Goal: Communication & Community: Ask a question

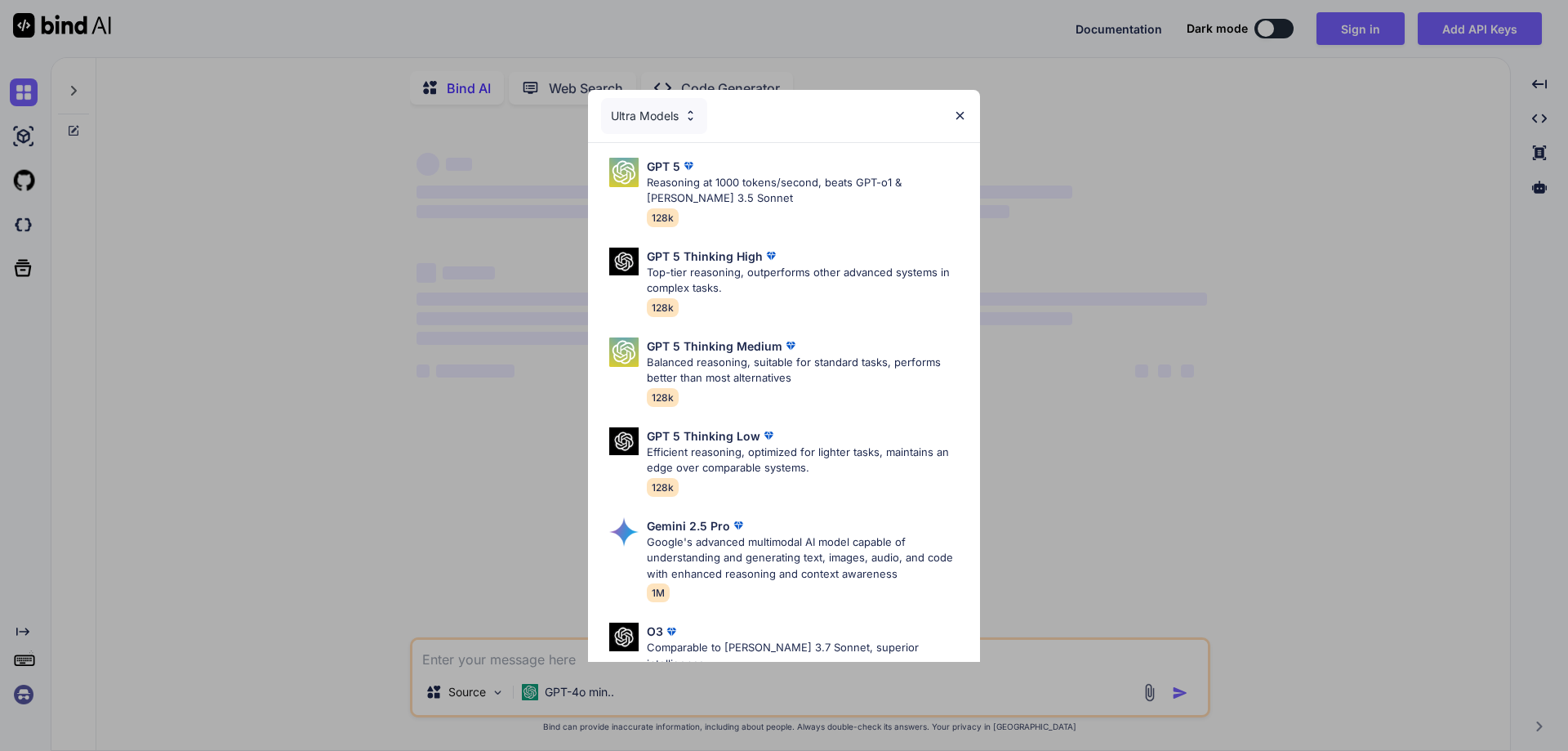
click at [1098, 136] on div "Ultra Models GPT 5 Reasoning at 1000 tokens/second, beats GPT-o1 & [PERSON_NAME…" at bounding box center [784, 376] width 1568 height 751
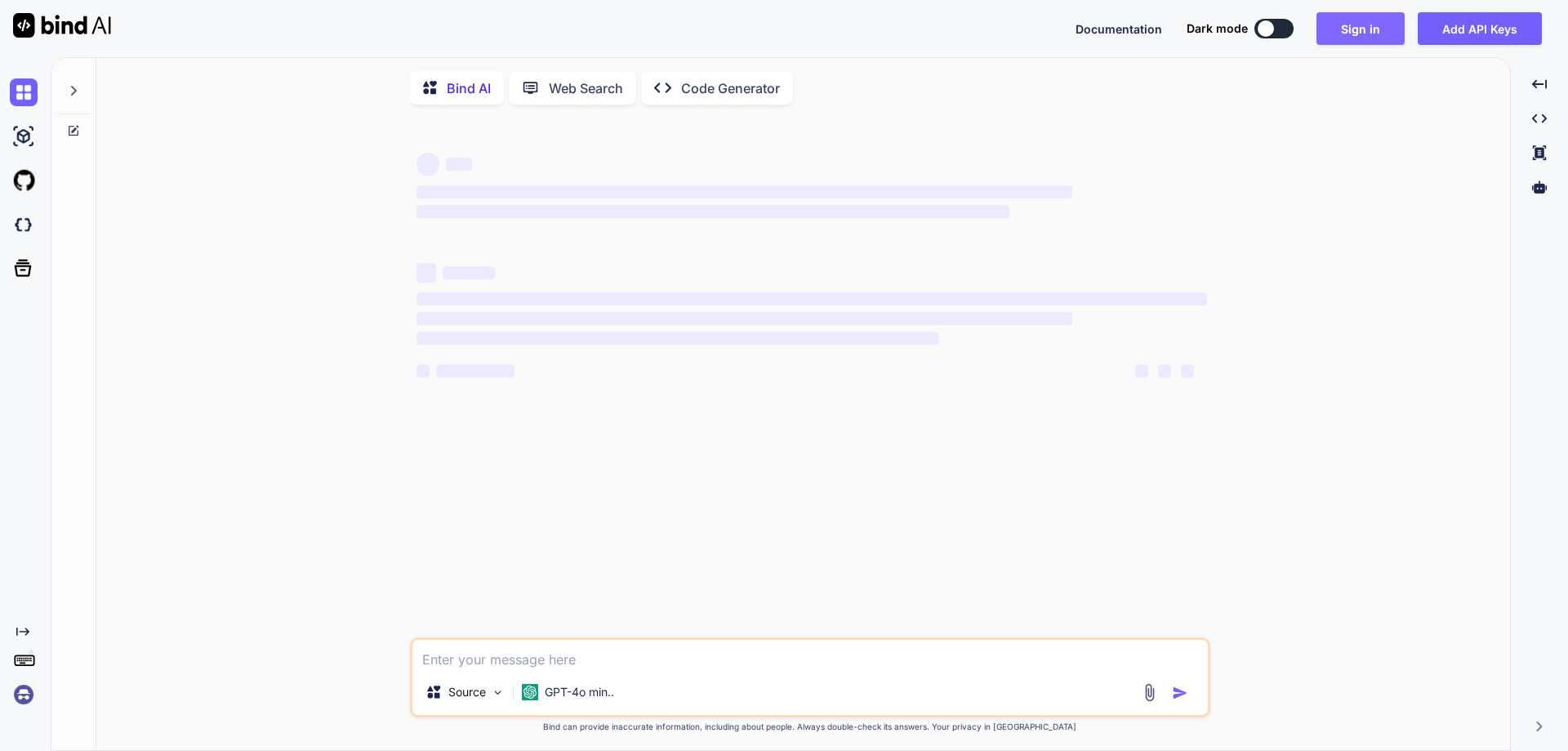
click at [1378, 17] on button "Sign in" at bounding box center [1360, 28] width 88 height 33
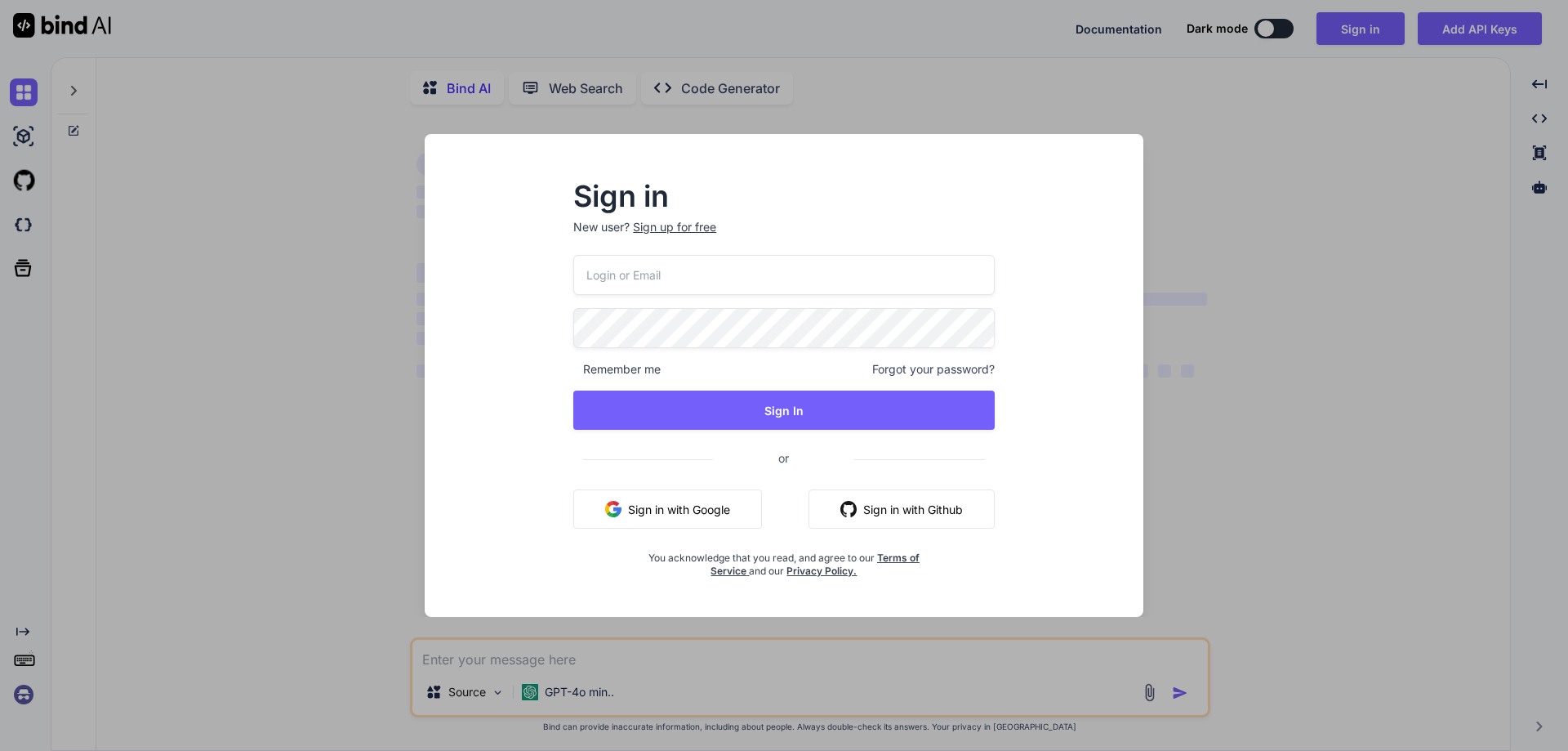
type textarea "x"
click at [632, 251] on p "New user? Sign up for free" at bounding box center [784, 237] width 421 height 36
click at [623, 272] on input "email" at bounding box center [784, 275] width 421 height 40
paste input "[EMAIL_ADDRESS][DOMAIN_NAME]"
type input "[EMAIL_ADDRESS][DOMAIN_NAME]"
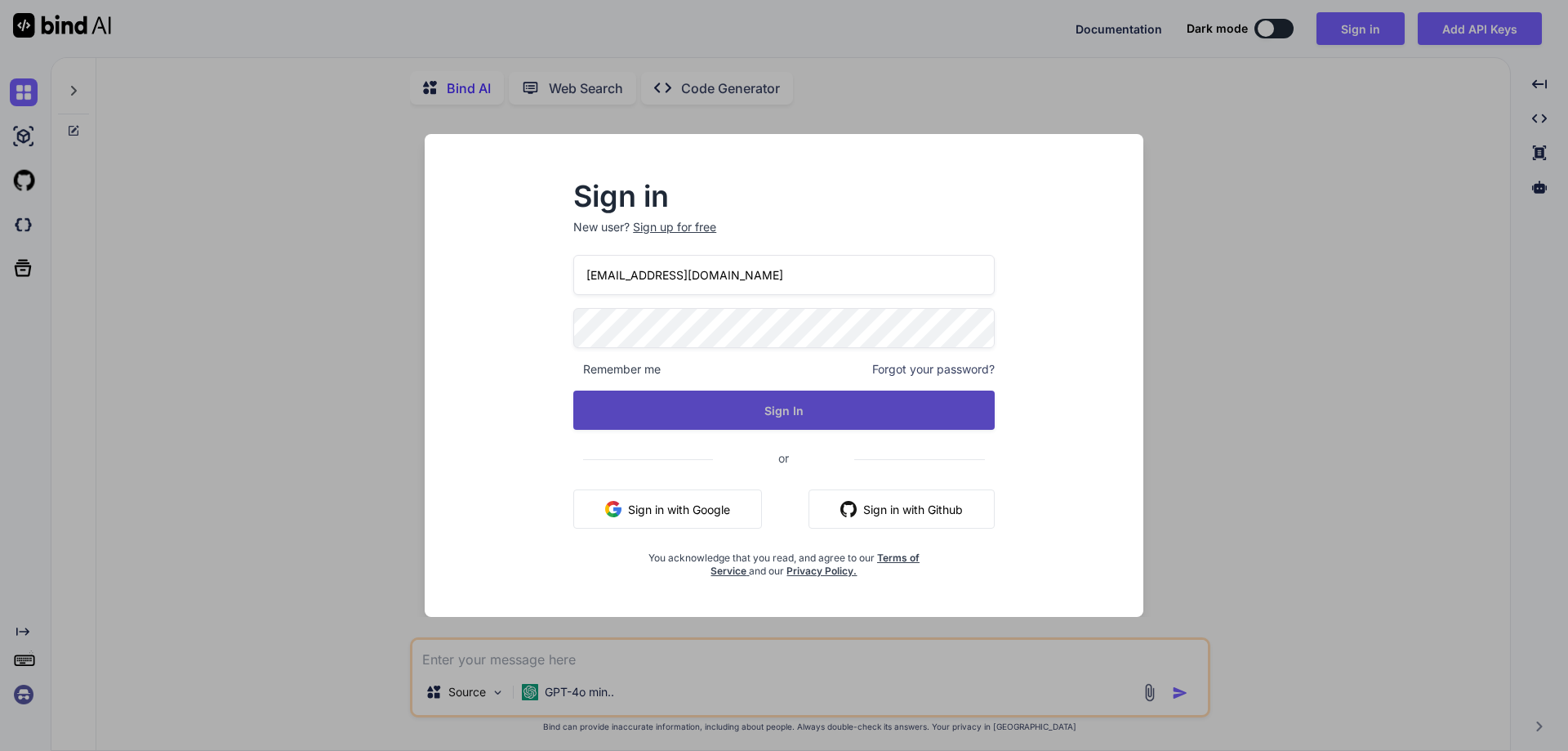
click at [609, 417] on button "Sign In" at bounding box center [784, 409] width 421 height 39
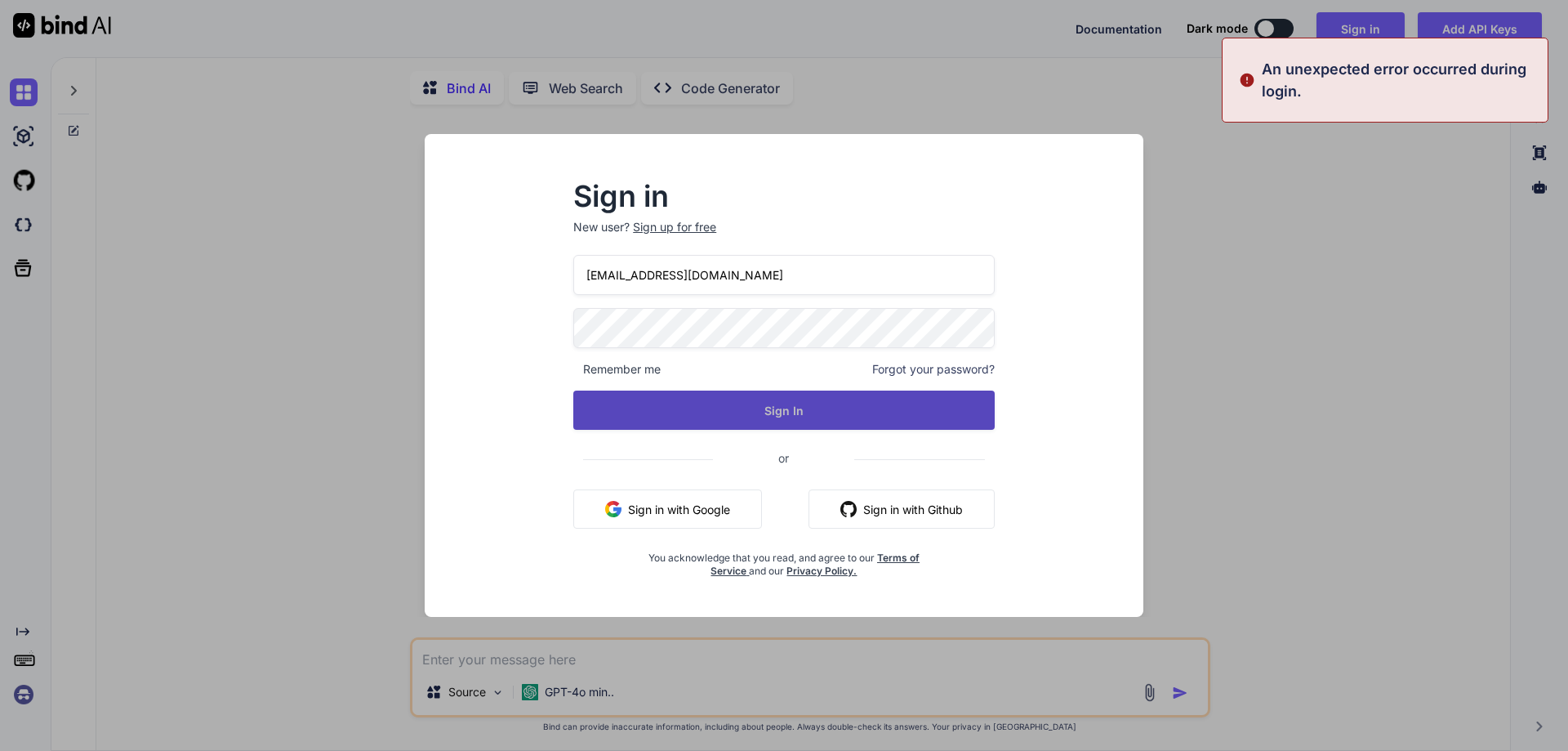
click at [722, 402] on button "Sign In" at bounding box center [784, 409] width 421 height 39
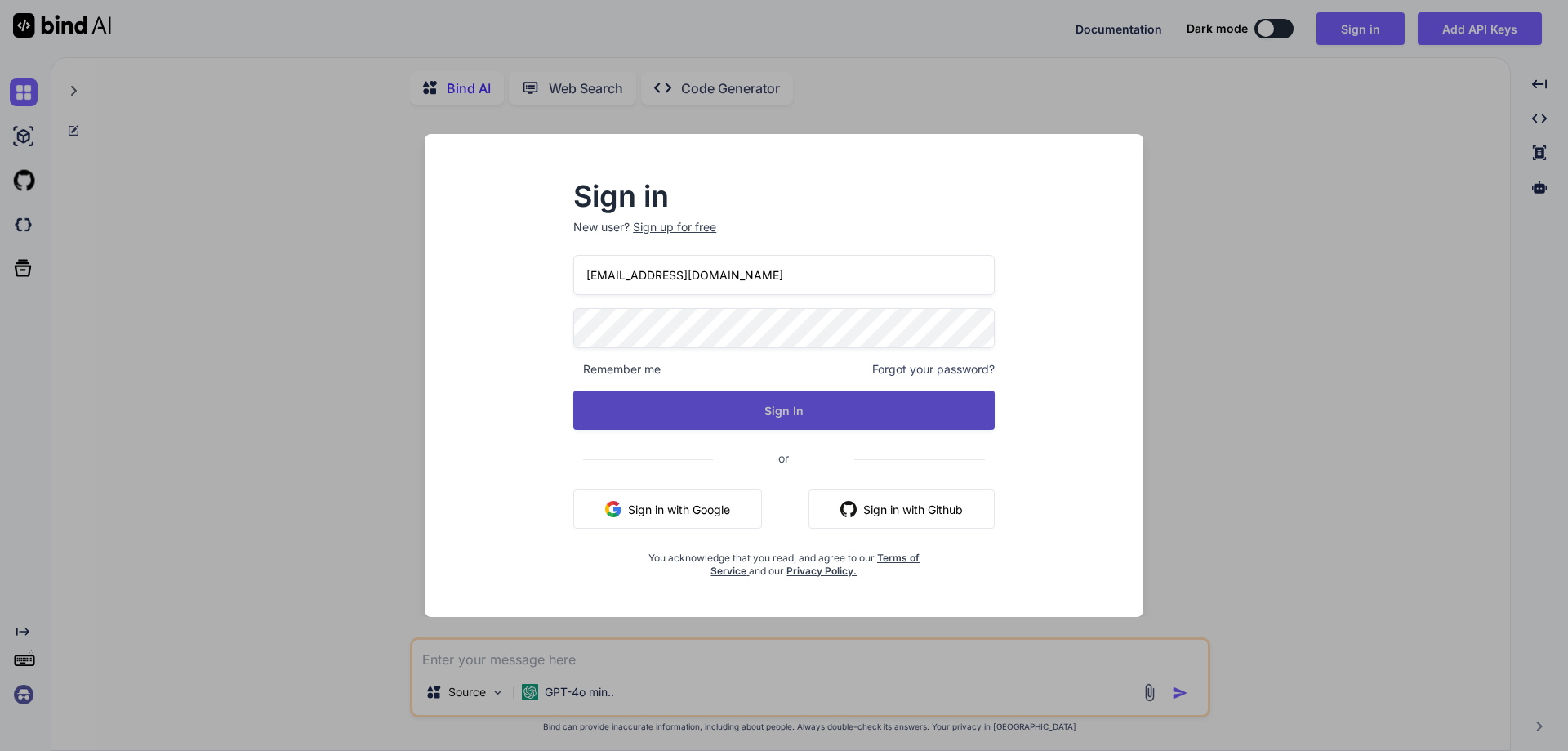
click at [768, 417] on button "Sign In" at bounding box center [784, 409] width 421 height 39
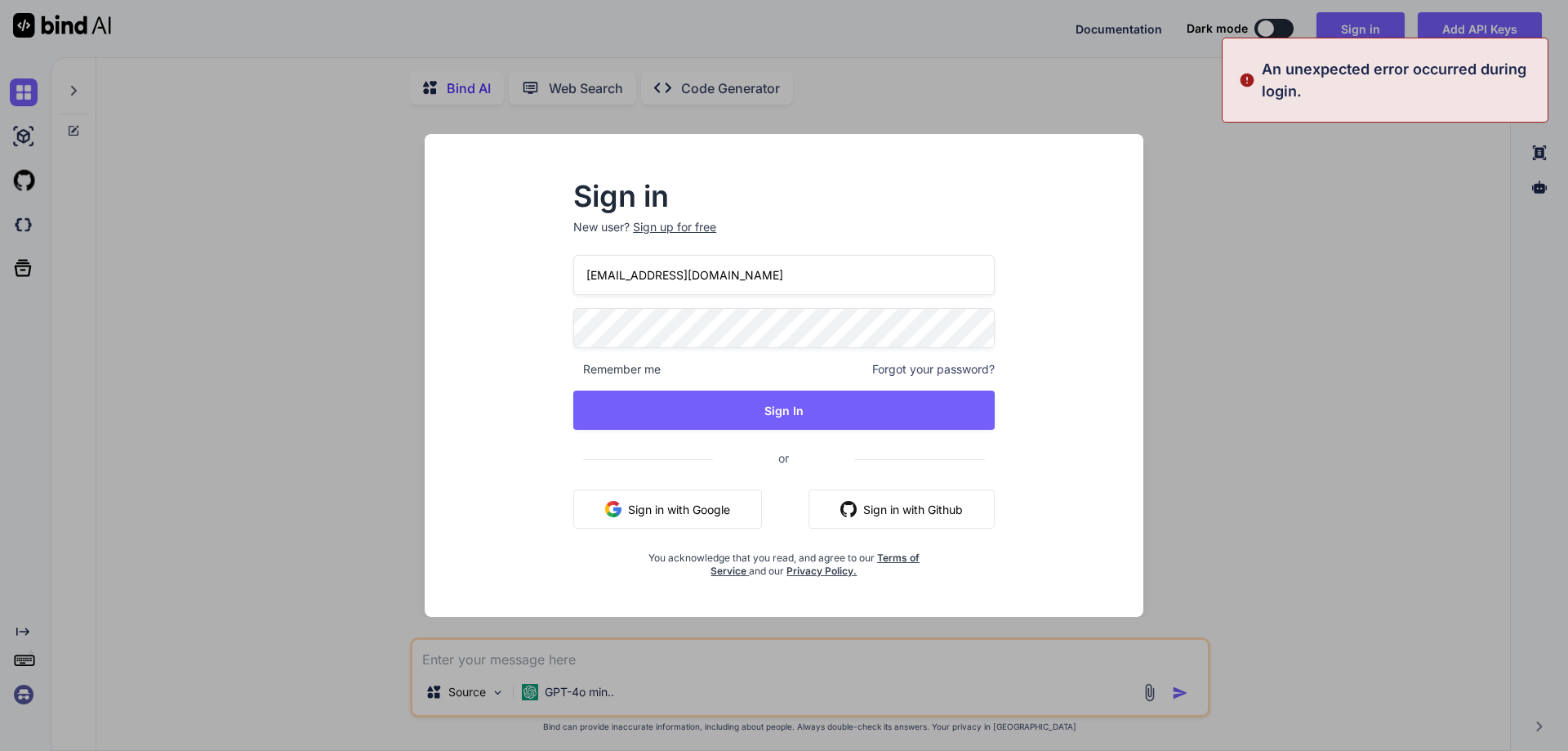
click at [1002, 262] on div "Sign in New user? Sign up for free [PERSON_NAME][EMAIL_ADDRESS][DOMAIN_NAME] Re…" at bounding box center [784, 380] width 474 height 394
click at [1320, 228] on div "Sign in New user? Sign up for free [PERSON_NAME][EMAIL_ADDRESS][DOMAIN_NAME] Re…" at bounding box center [784, 376] width 1568 height 751
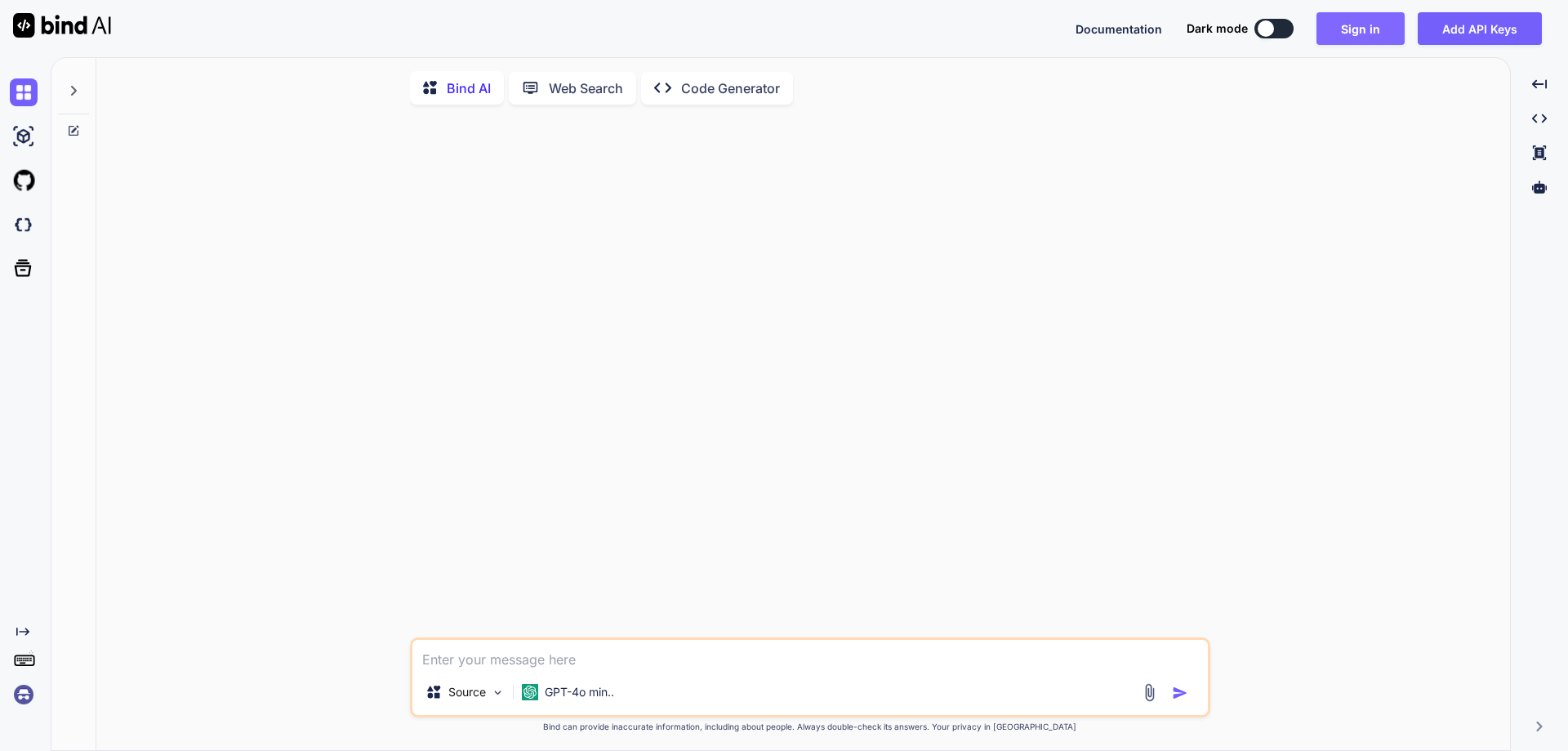
click at [1371, 30] on button "Sign in" at bounding box center [1360, 28] width 88 height 33
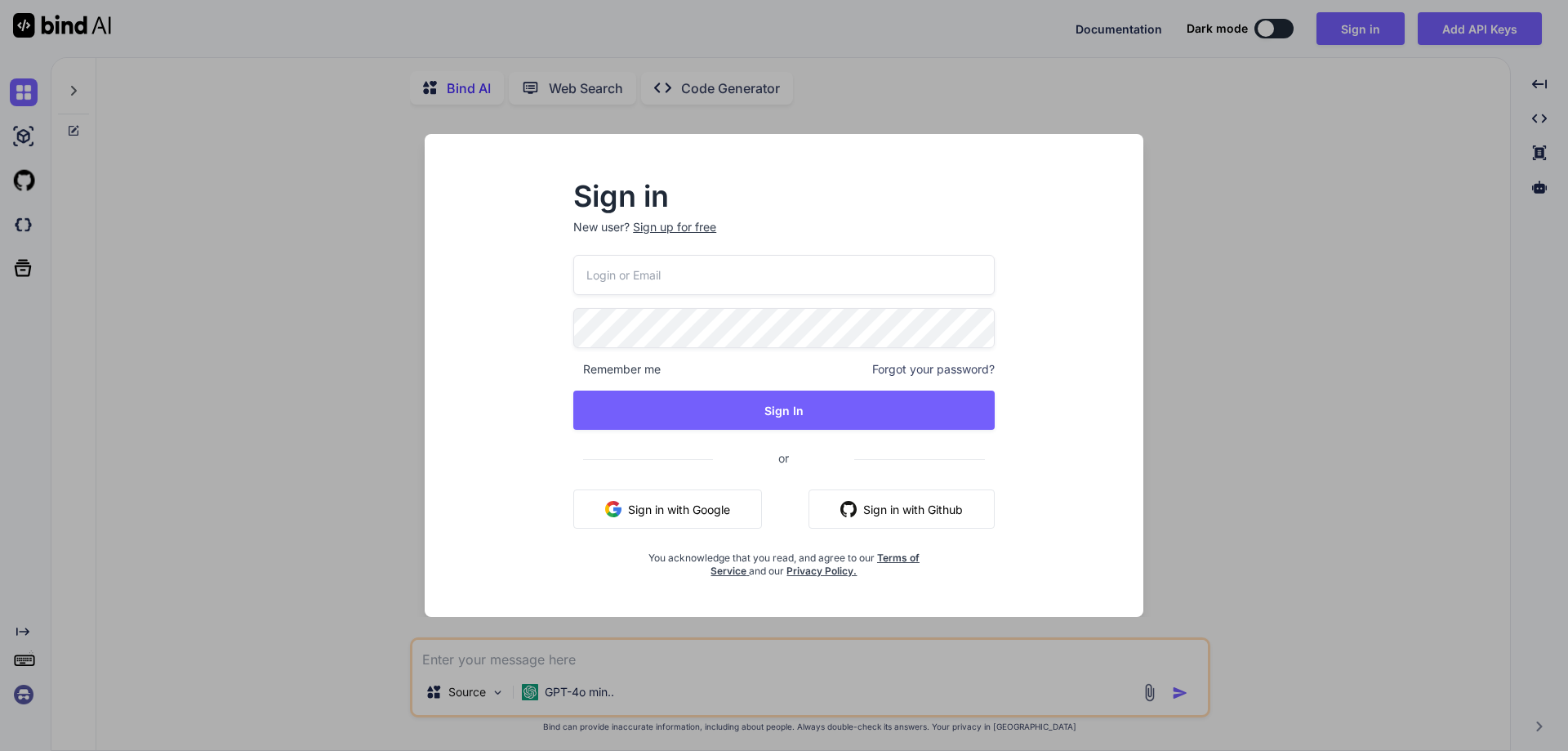
click at [661, 270] on input "email" at bounding box center [784, 275] width 421 height 40
paste input "[EMAIL_ADDRESS][DOMAIN_NAME]"
click at [772, 282] on input "[EMAIL_ADDRESS][DOMAIN_NAME]" at bounding box center [784, 275] width 421 height 40
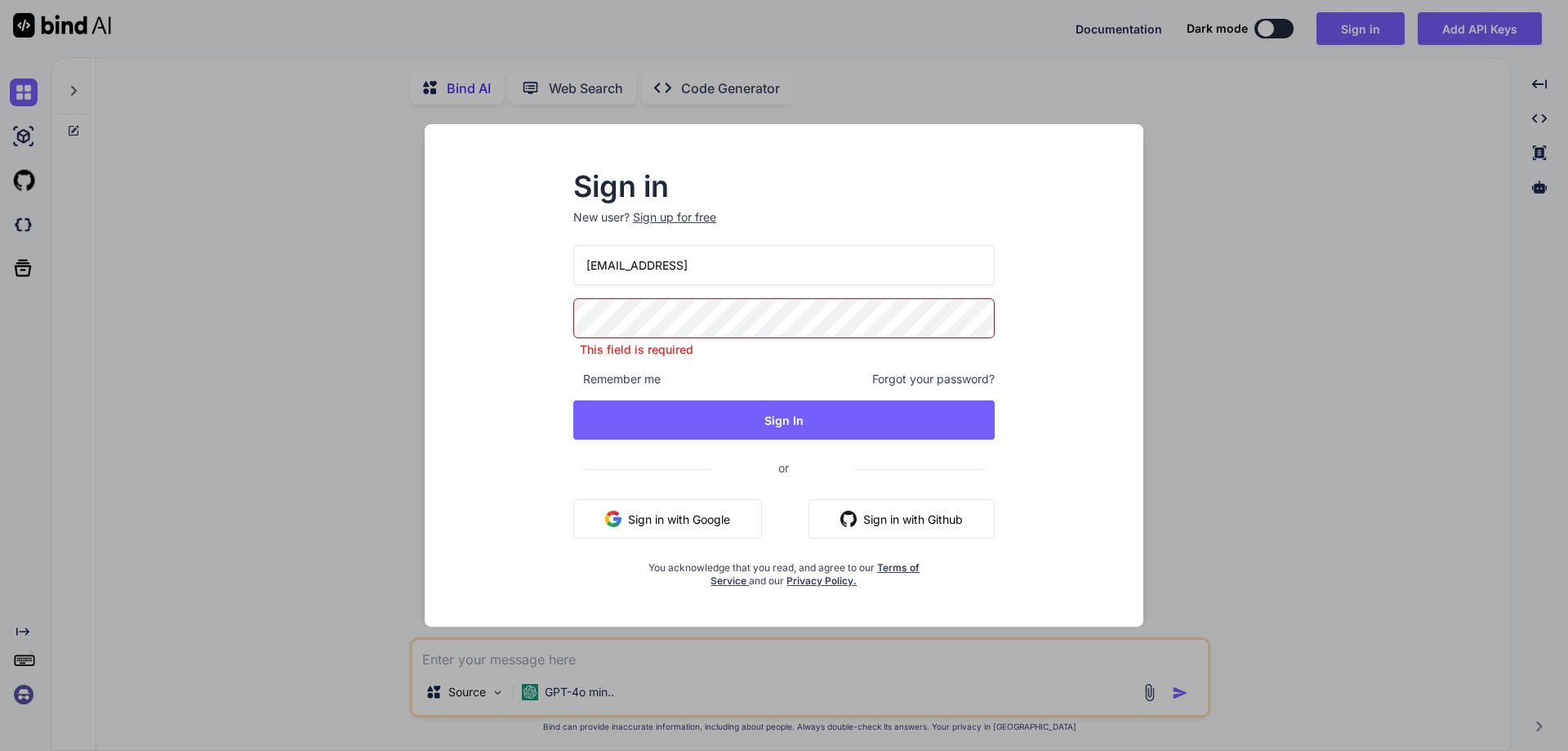
type input "[EMAIL_ADDRESS][DOMAIN_NAME]"
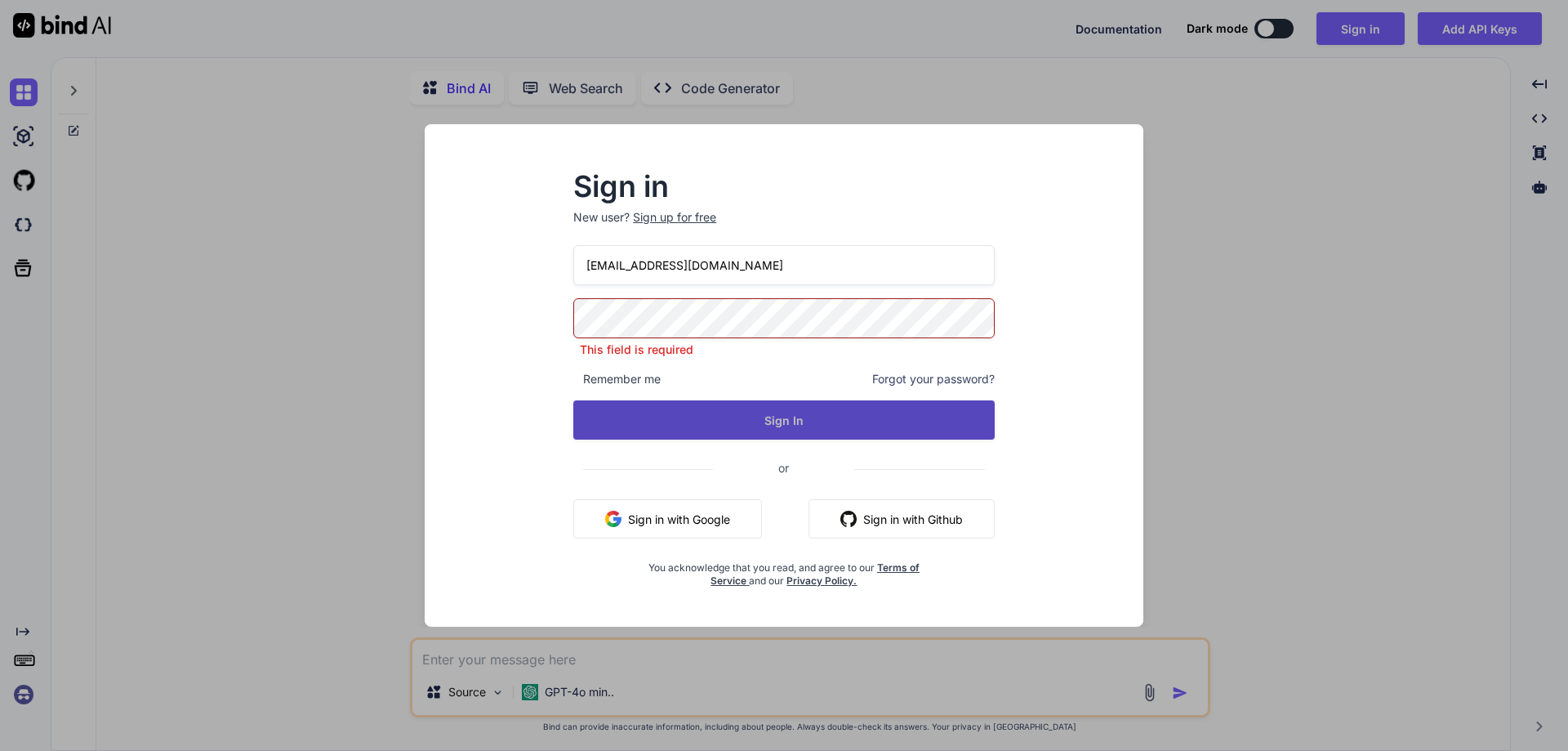
click at [645, 423] on button "Sign In" at bounding box center [784, 420] width 421 height 39
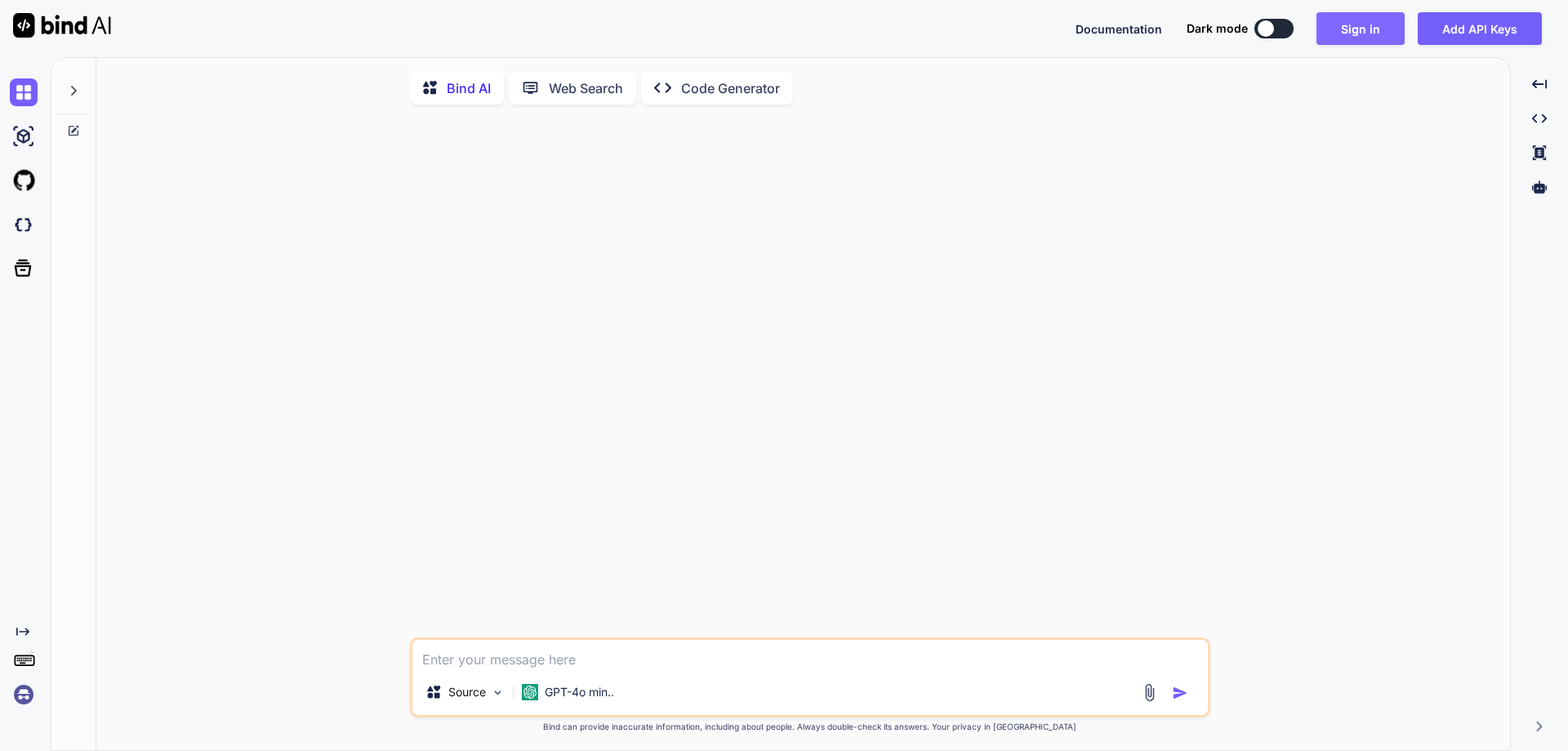
click at [1357, 29] on button "Sign in" at bounding box center [1360, 28] width 88 height 33
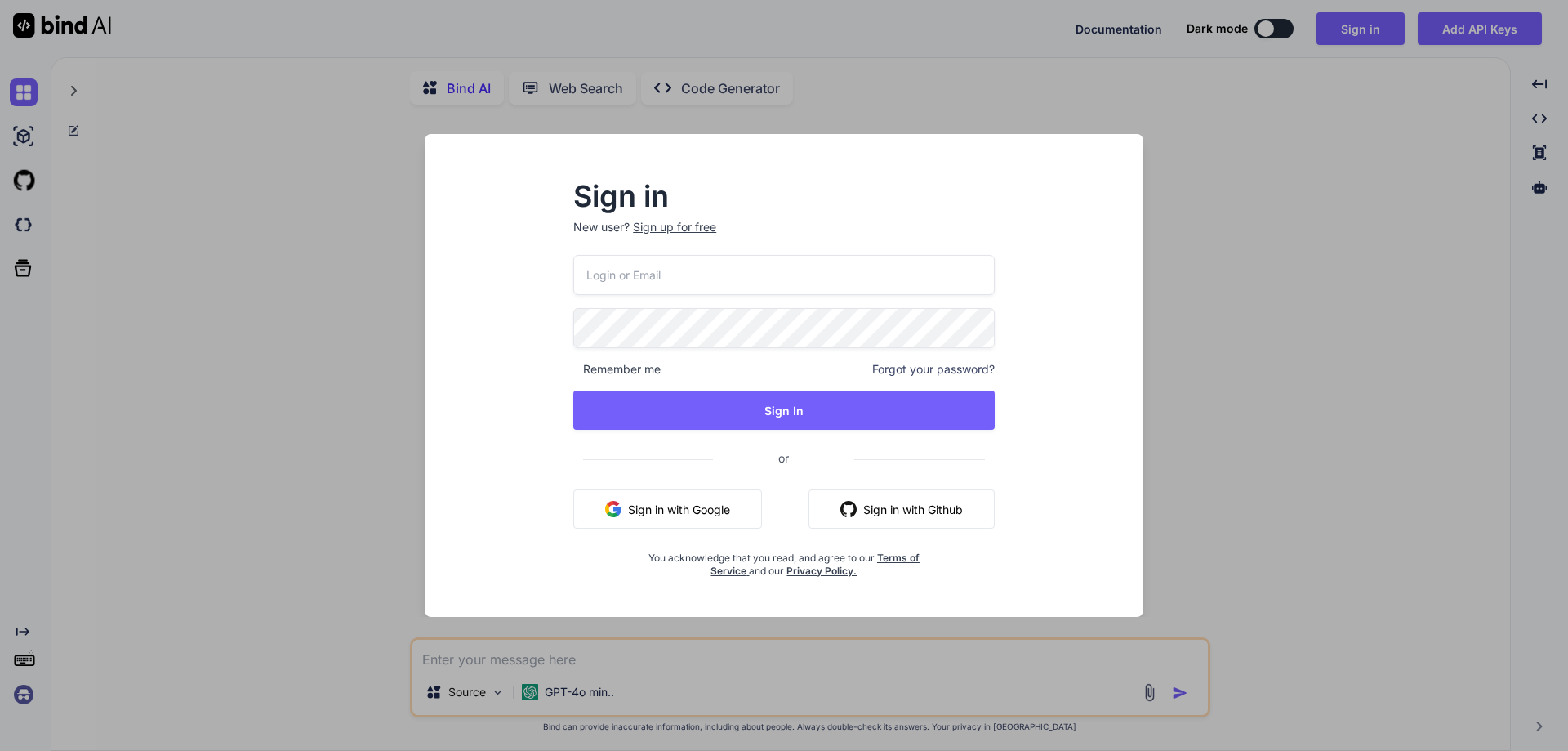
click at [186, 315] on div "Sign in New user? Sign up for free Remember me Forgot your password? Sign In or…" at bounding box center [784, 376] width 1568 height 751
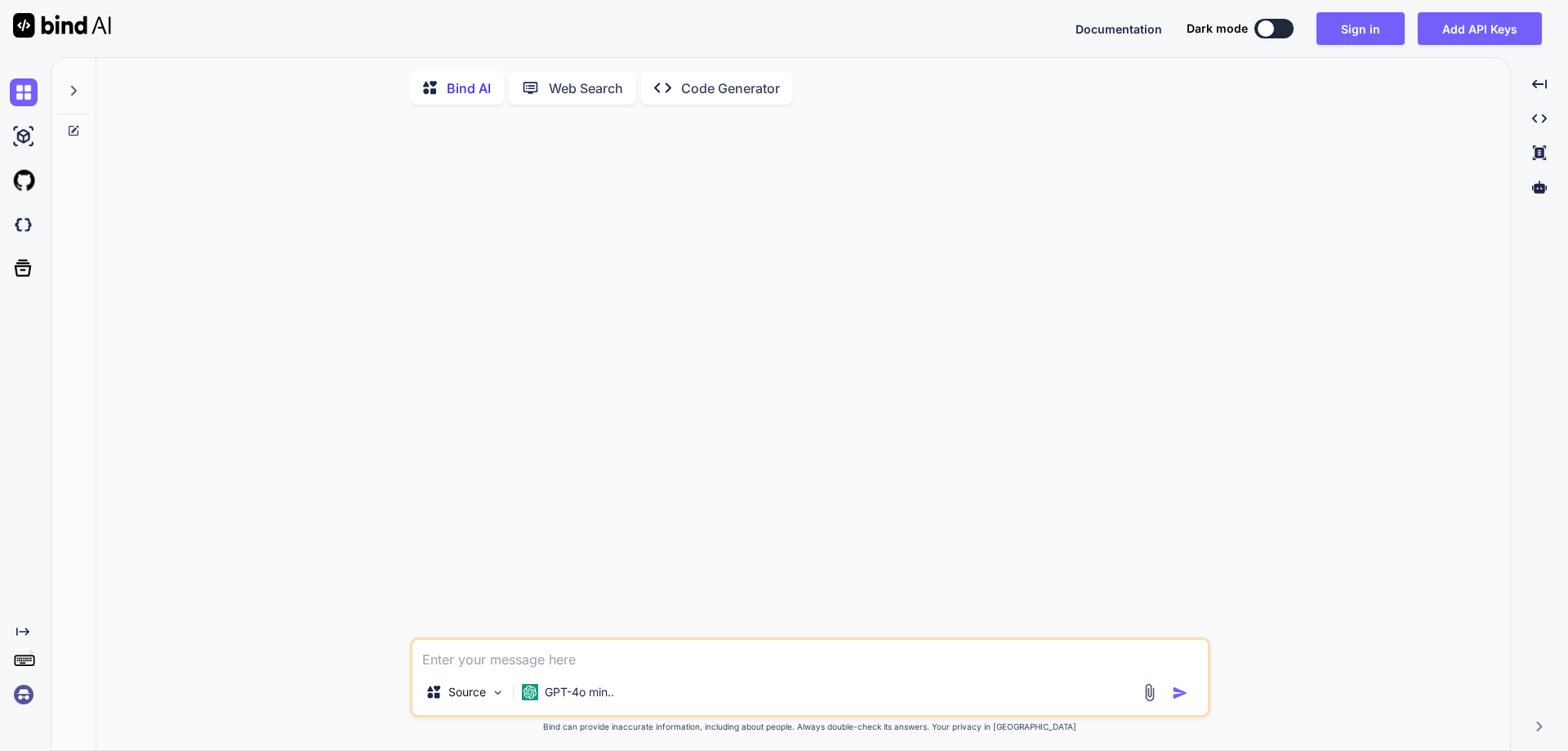
click at [327, 410] on div "Source GPT-4o min.. Created with Bind Always check its answers. Privacy in Bind…" at bounding box center [809, 434] width 1401 height 634
click at [1327, 38] on button "Sign in" at bounding box center [1360, 28] width 88 height 33
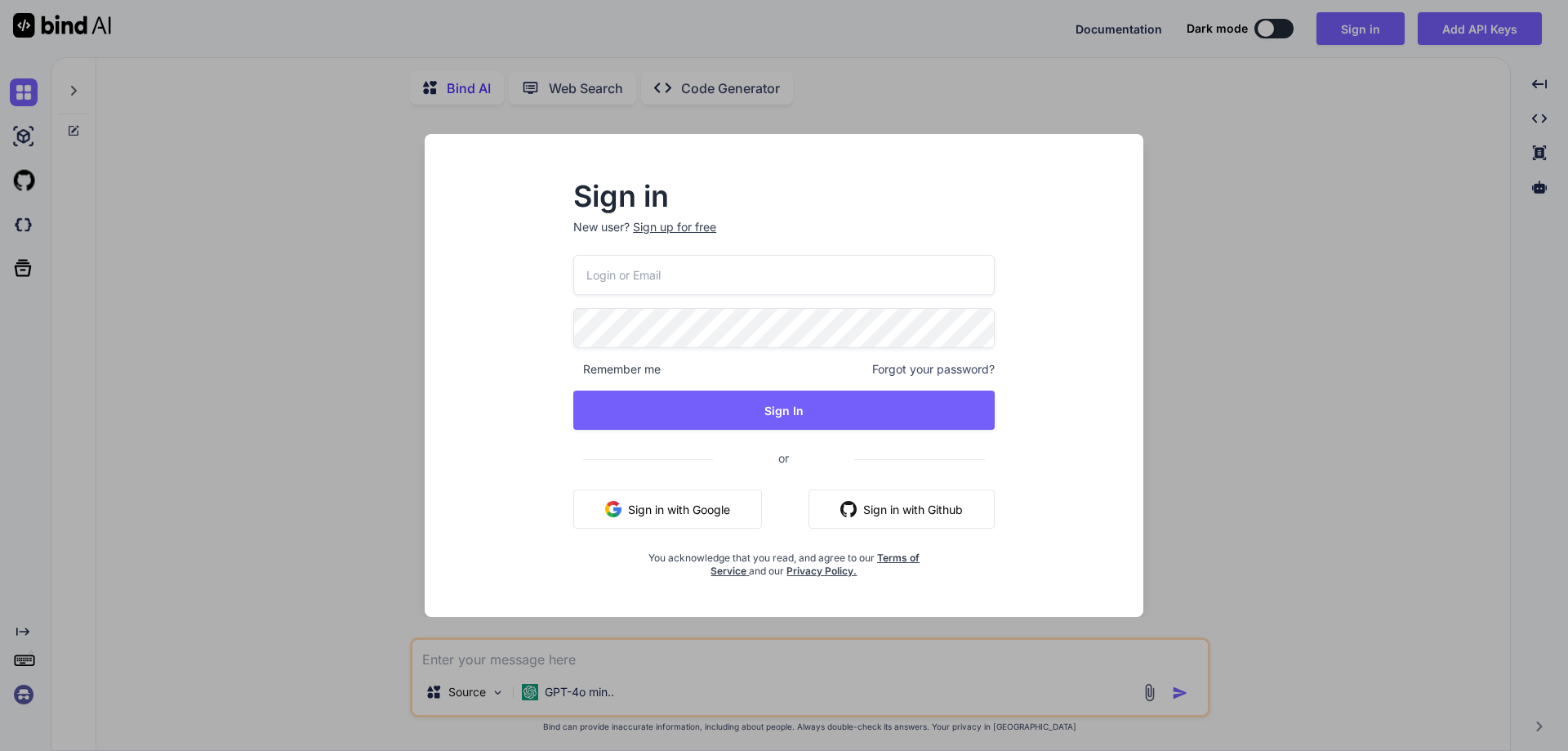
click at [589, 277] on input "email" at bounding box center [784, 275] width 421 height 40
paste input "[EMAIL_ADDRESS][DOMAIN_NAME]"
type input "[EMAIL_ADDRESS][DOMAIN_NAME]"
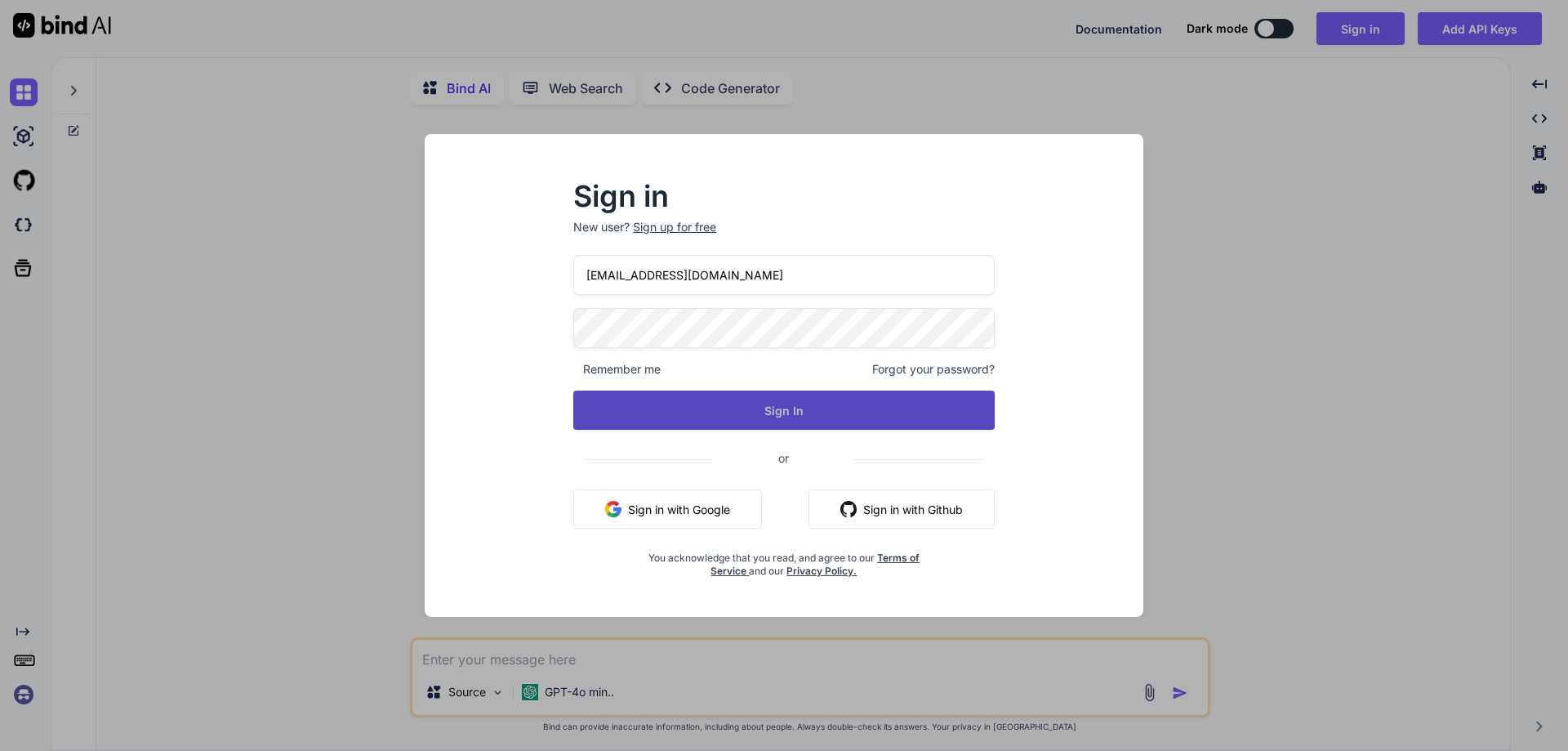
click at [961, 427] on button "Sign In" at bounding box center [784, 409] width 421 height 39
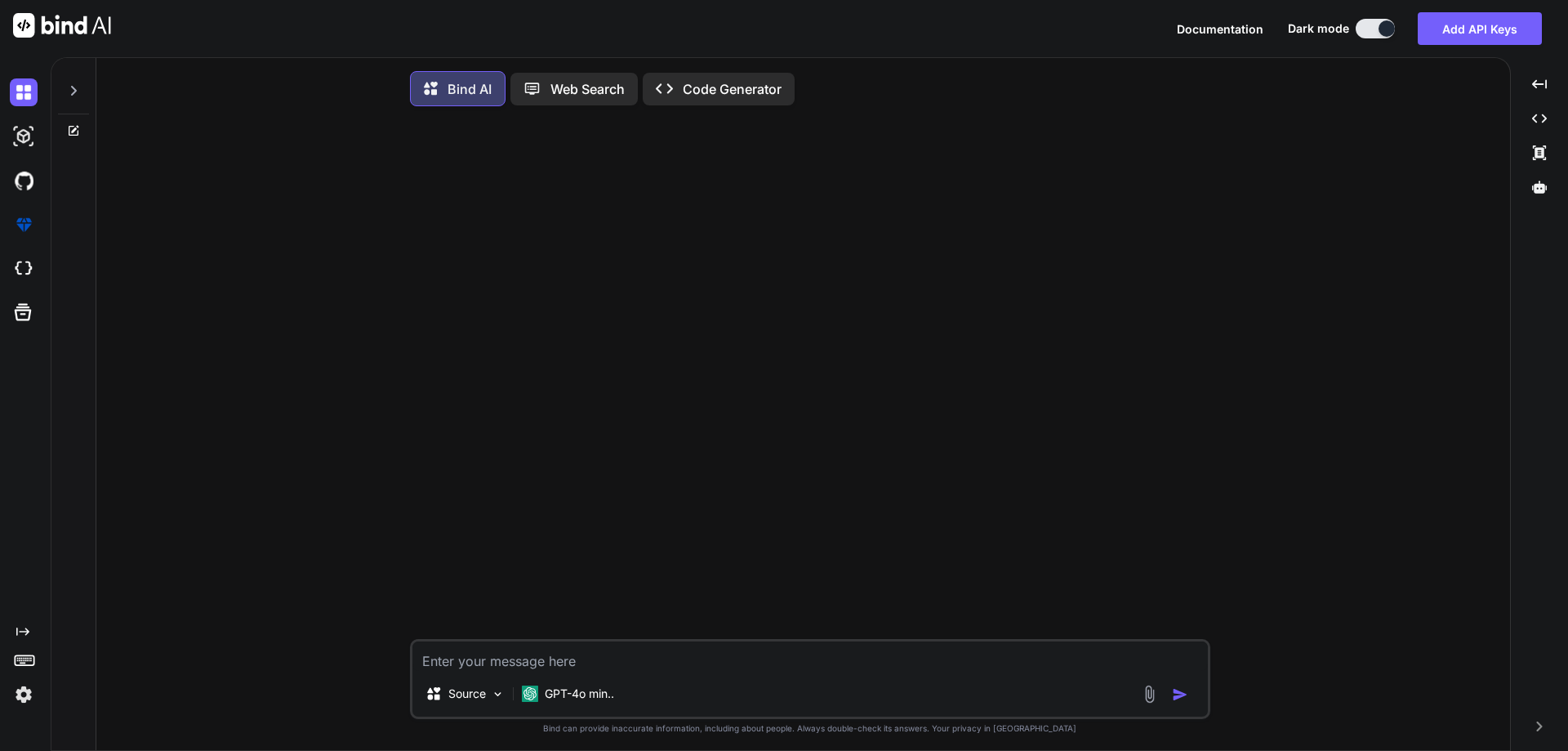
click at [598, 671] on textarea at bounding box center [810, 656] width 796 height 29
paste textarea "And Please do not merge just need to approve [DATE] mooring we will merge then …"
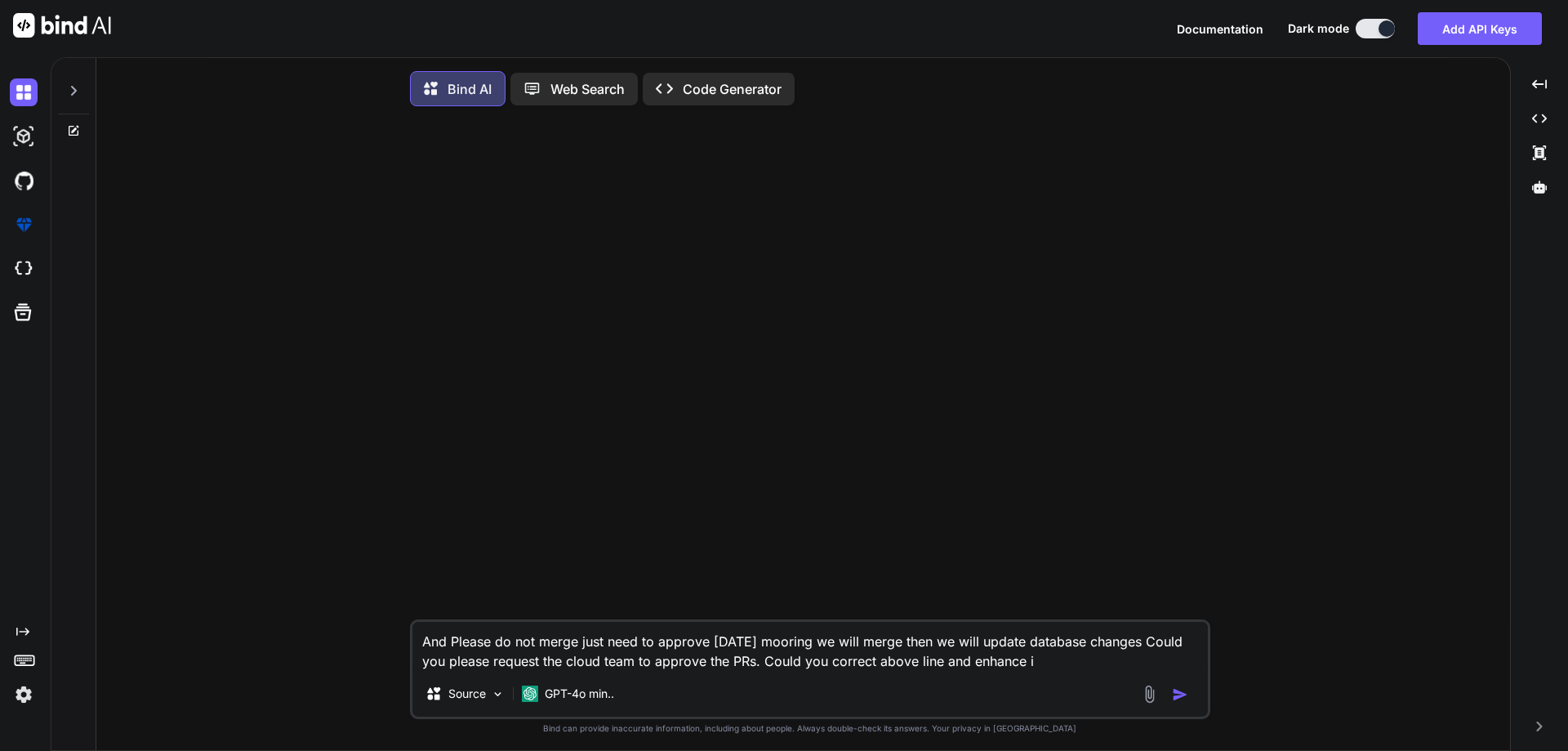
type textarea "And Please do not merge just need to approve [DATE] mooring we will merge then …"
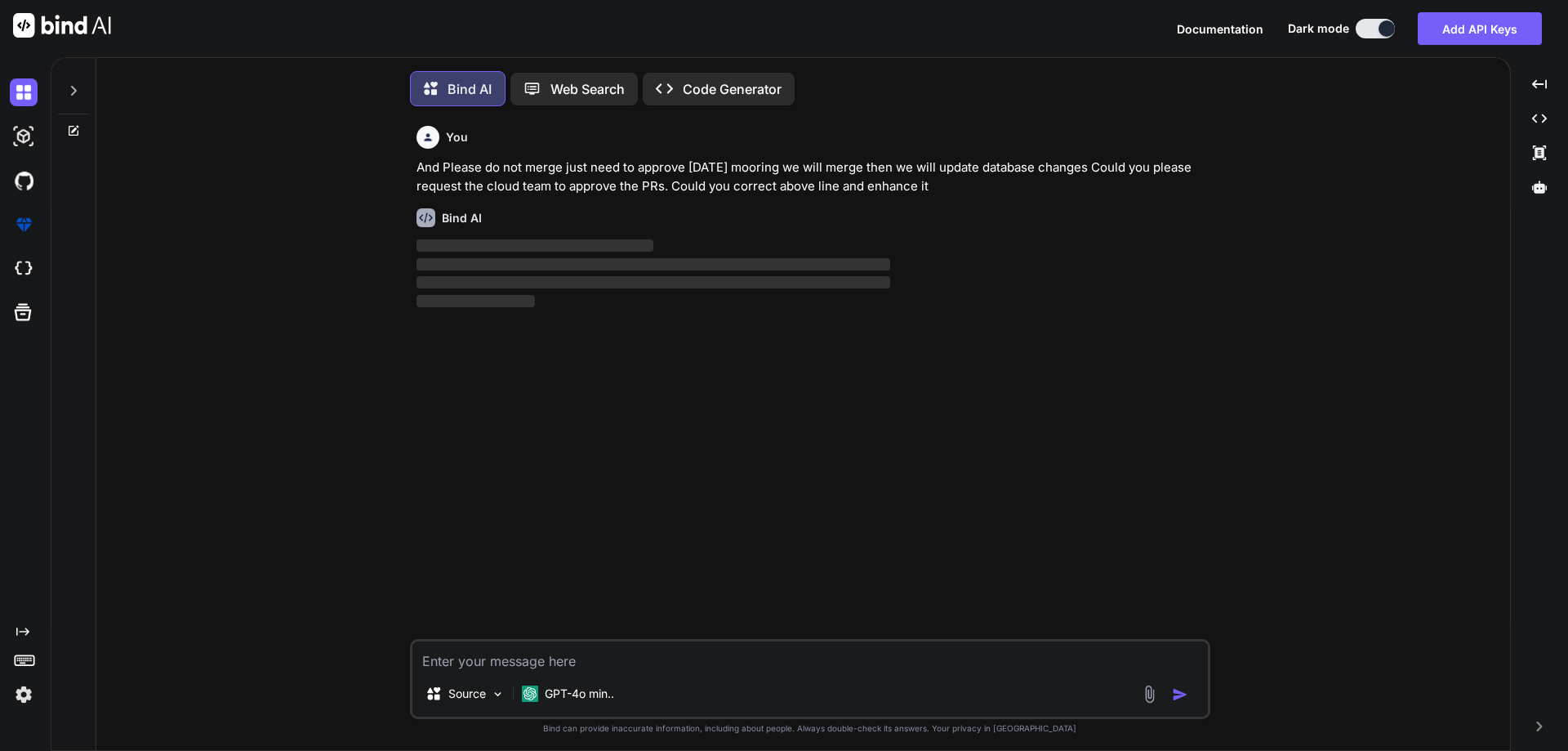
scroll to position [8, 0]
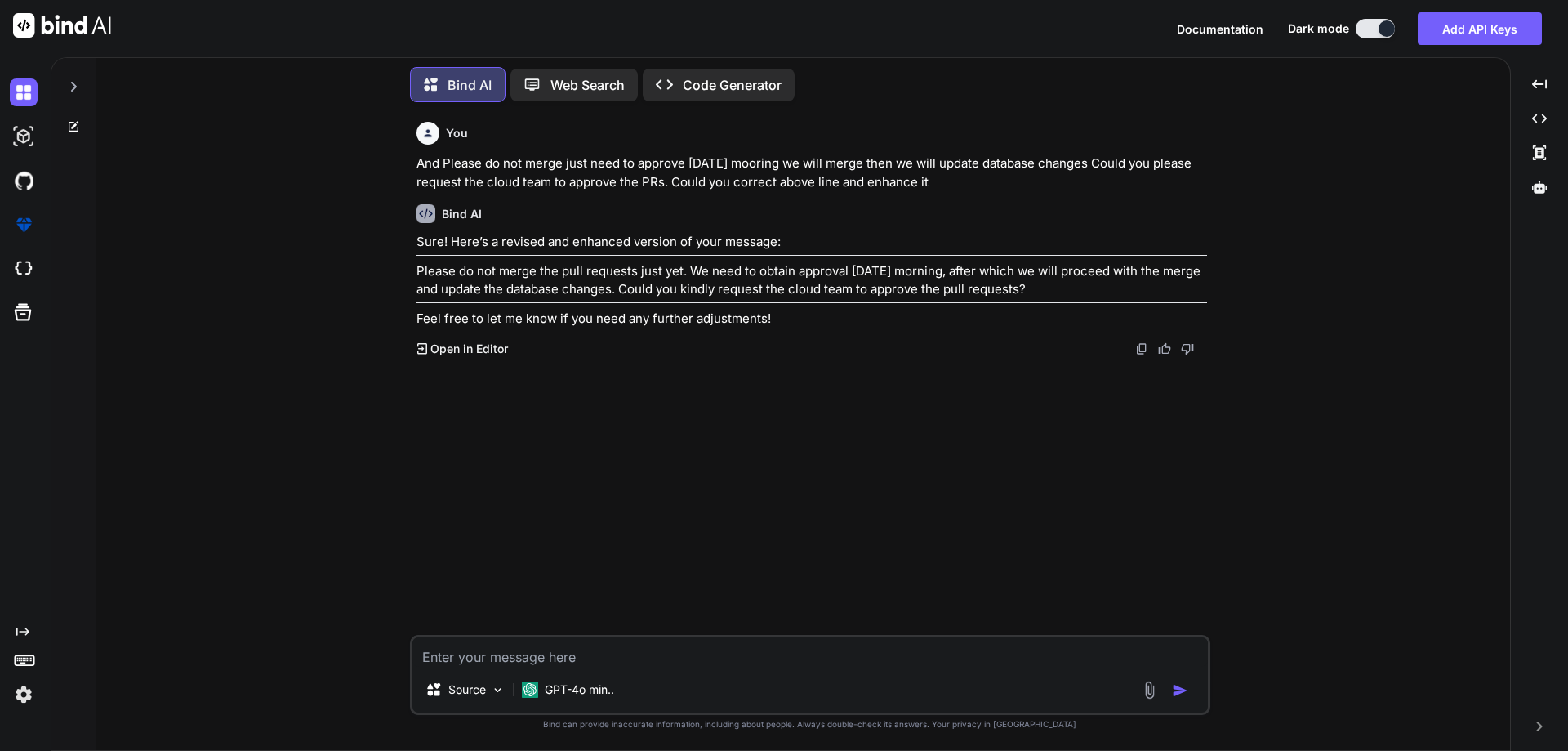
drag, startPoint x: 440, startPoint y: 268, endPoint x: 1081, endPoint y: 281, distance: 641.1
click at [1081, 281] on p "Please do not merge the pull requests just yet. We need to obtain approval [DAT…" at bounding box center [812, 281] width 790 height 37
drag, startPoint x: 418, startPoint y: 271, endPoint x: 1113, endPoint y: 290, distance: 695.3
click at [1113, 290] on p "Please do not merge the pull requests just yet. We need to obtain approval [DAT…" at bounding box center [812, 281] width 790 height 37
copy p "Please do not merge the pull requests just yet. We need to obtain approval [DAT…"
